Goal: Task Accomplishment & Management: Complete application form

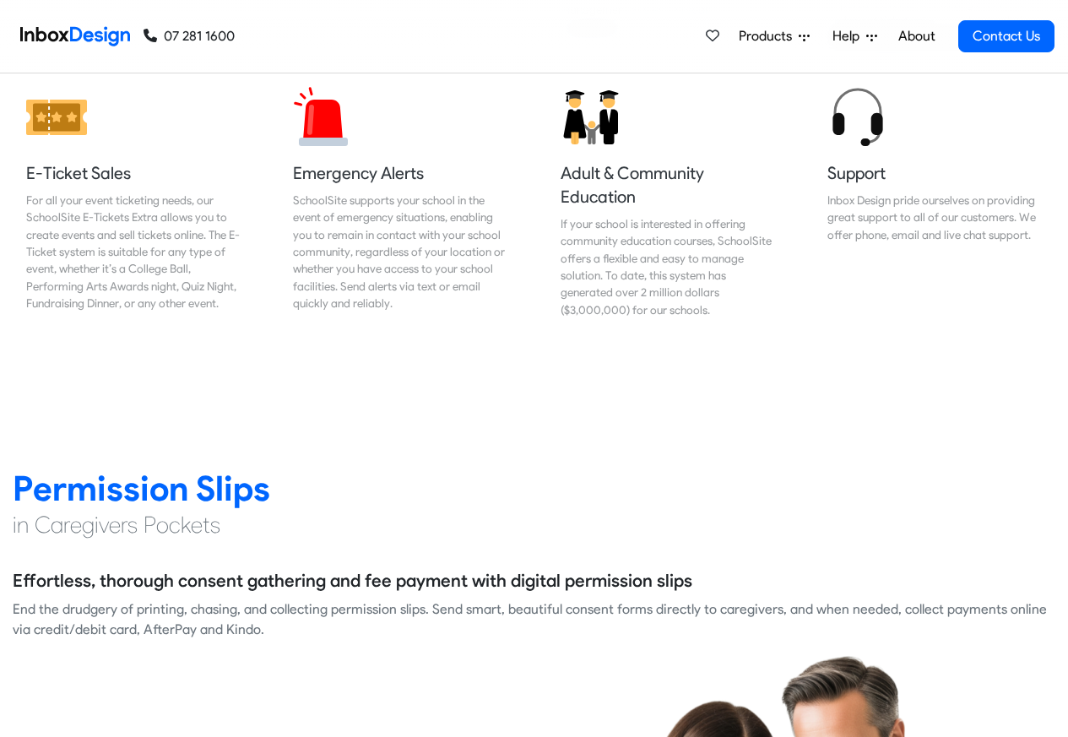
scroll to position [2104, 0]
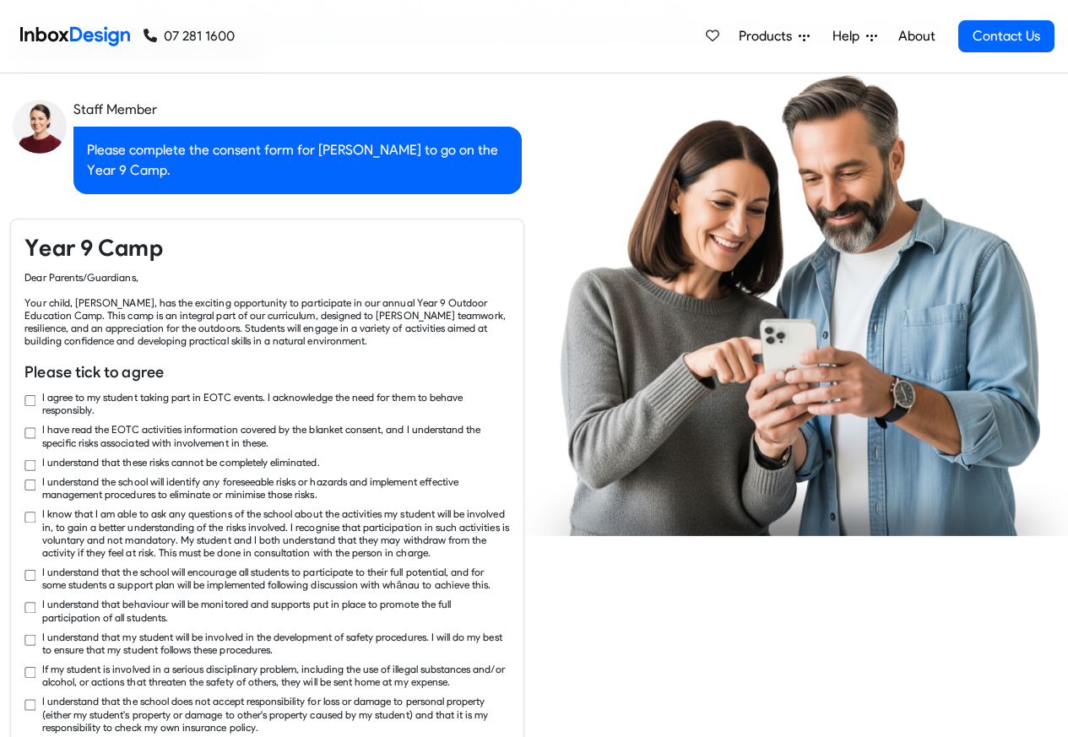
checkbox input "true"
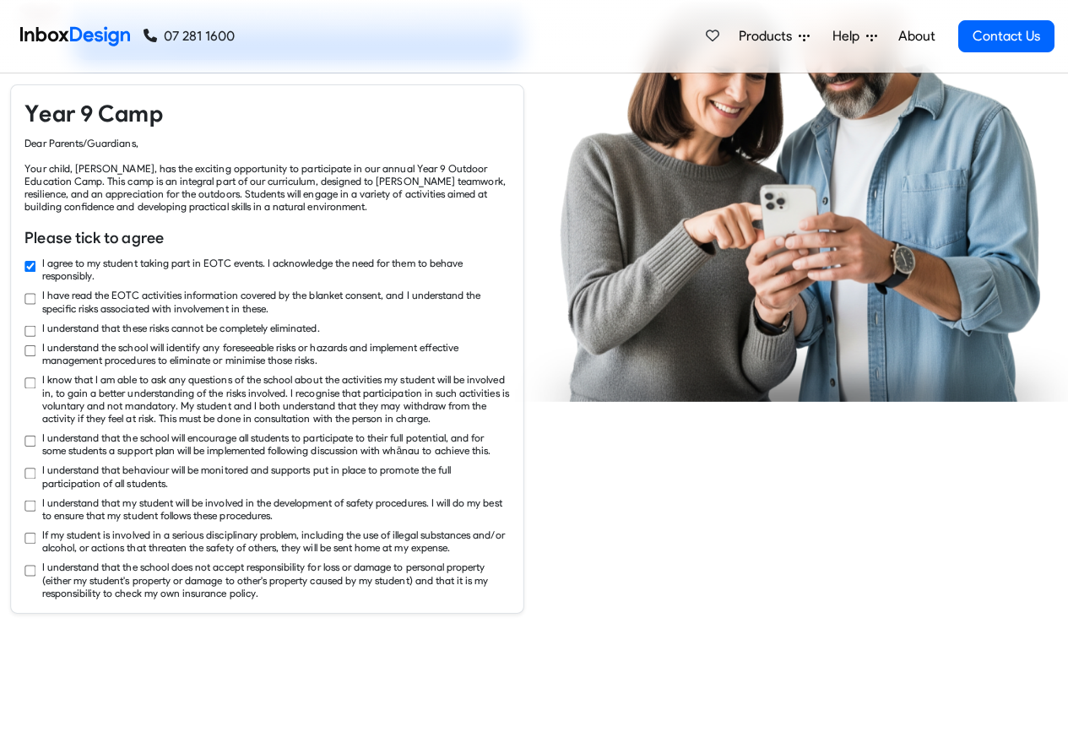
checkbox input "true"
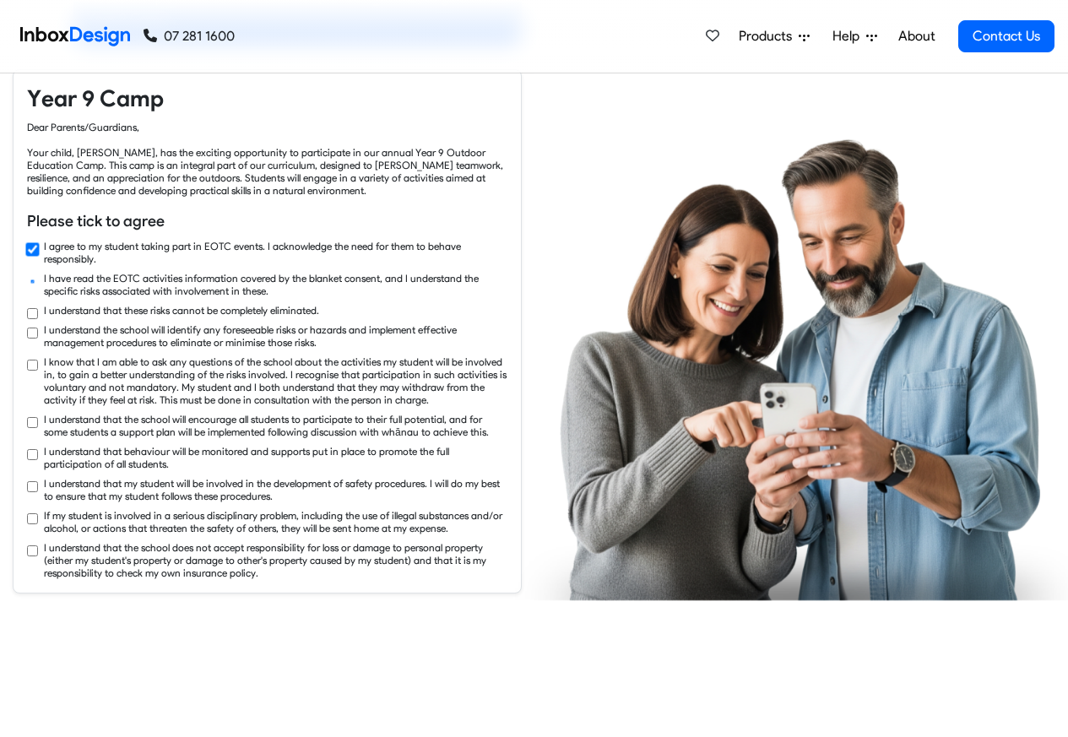
checkbox input "true"
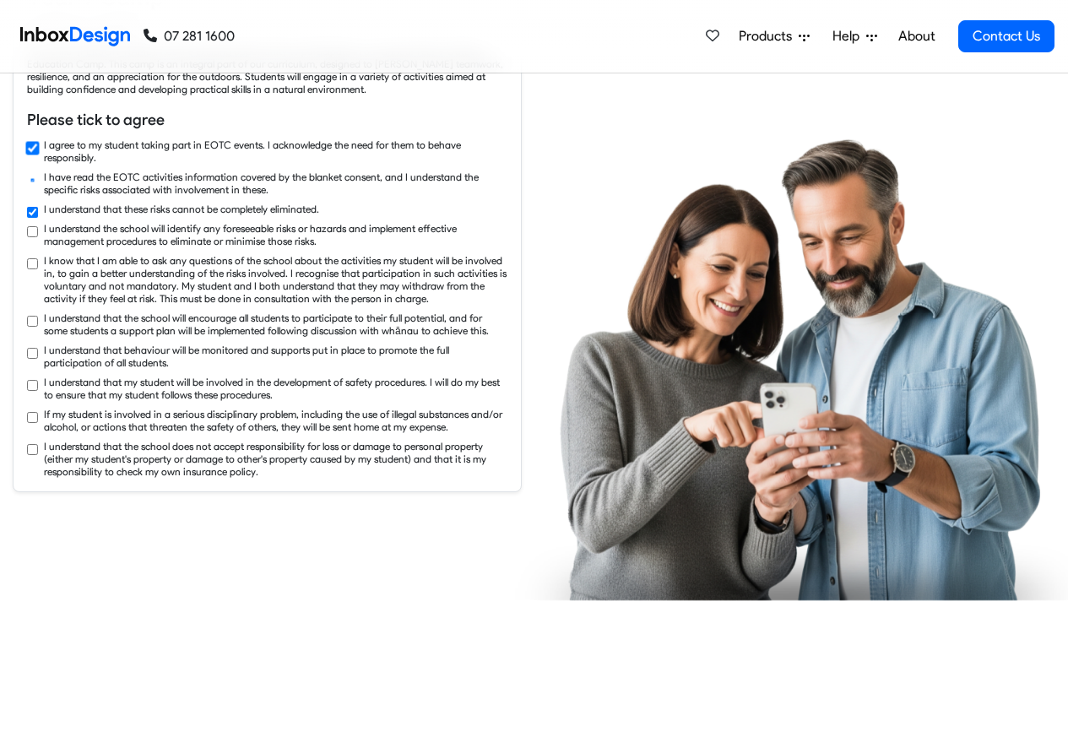
checkbox input "true"
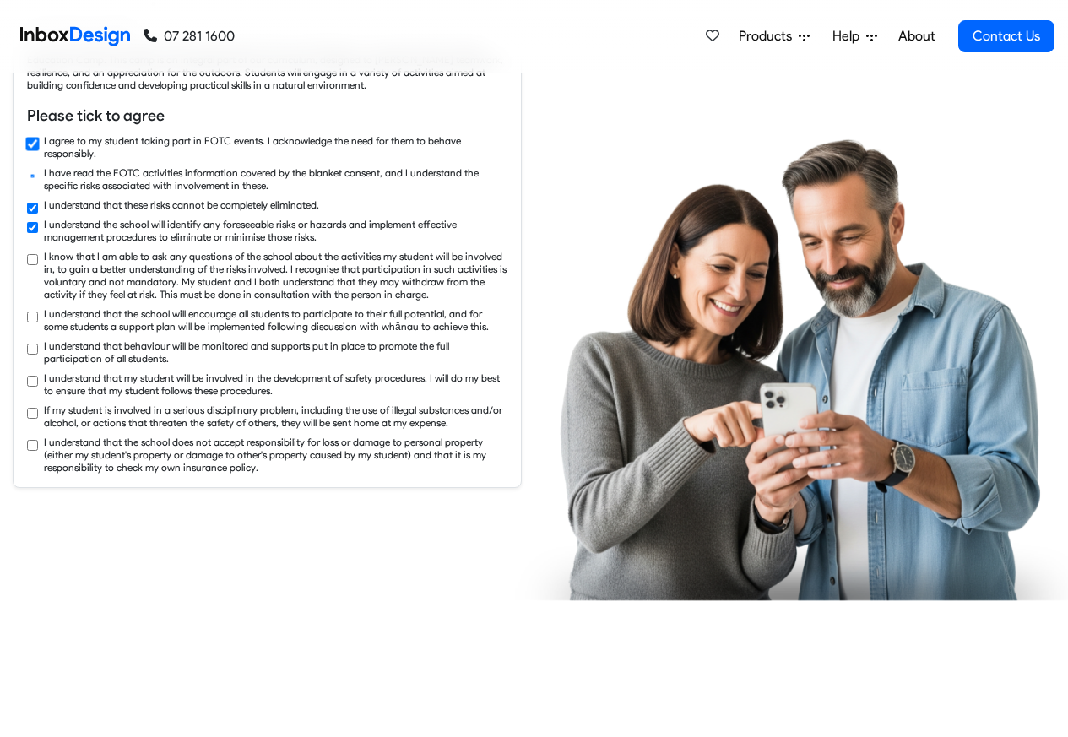
checkbox input "true"
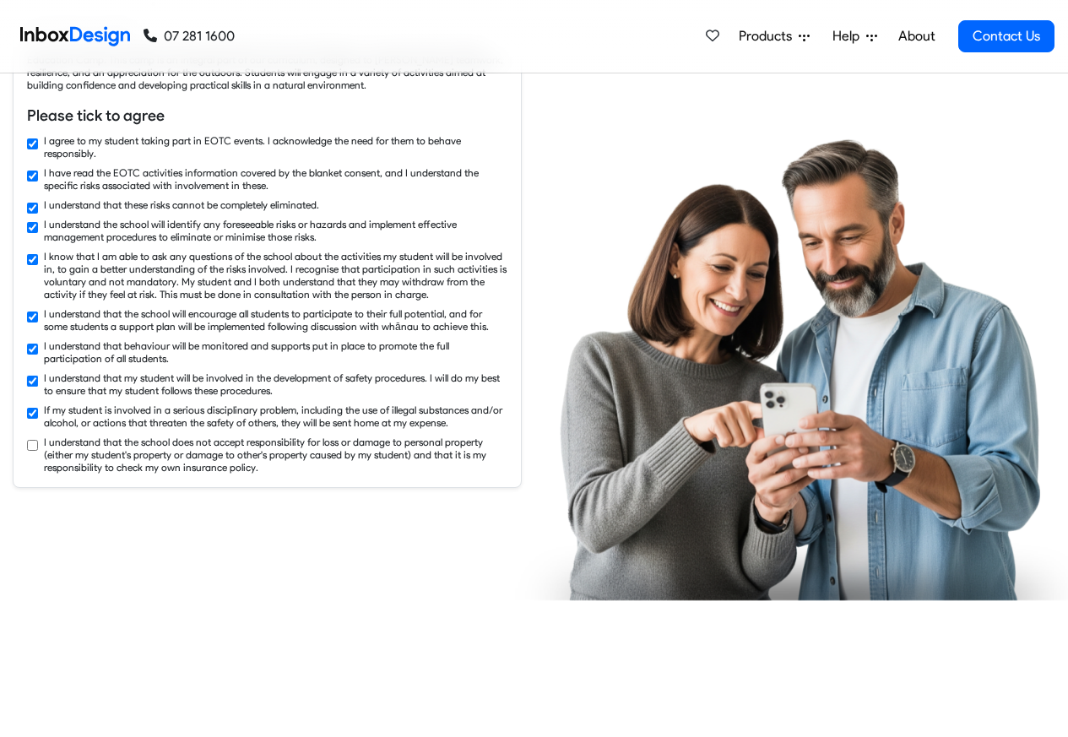
checkbox input "true"
